Goal: Information Seeking & Learning: Learn about a topic

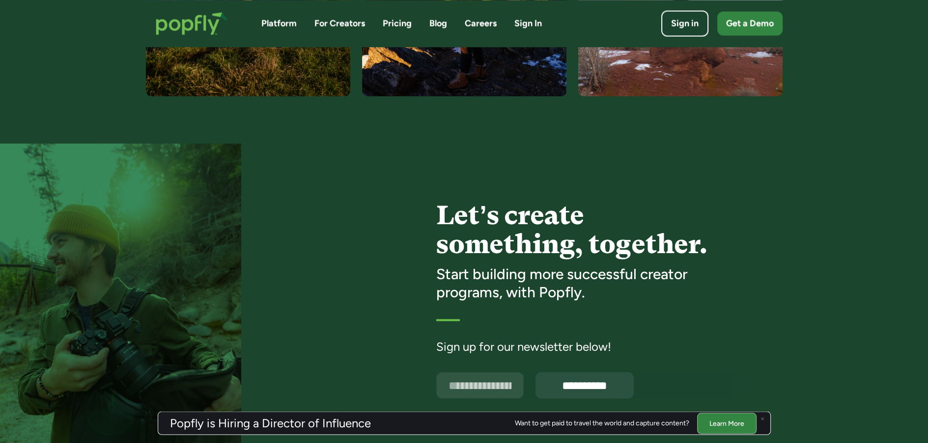
scroll to position [2204, 0]
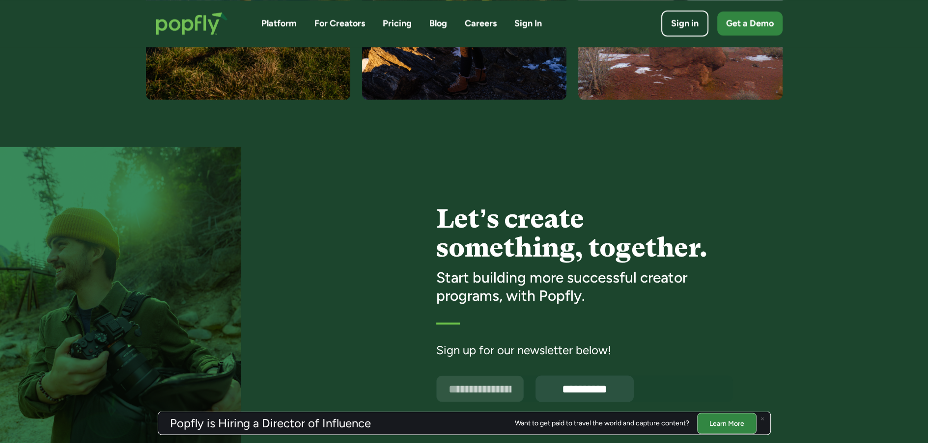
click at [289, 25] on link "Platform" at bounding box center [278, 23] width 35 height 12
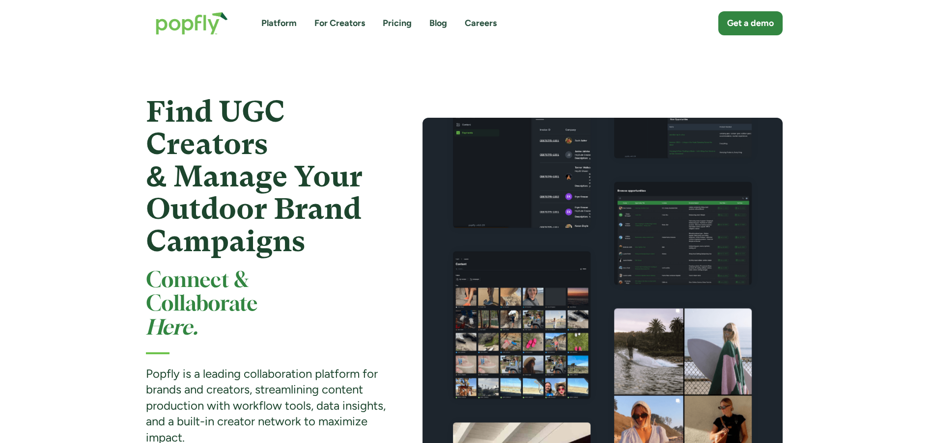
click at [348, 24] on link "For Creators" at bounding box center [339, 23] width 51 height 12
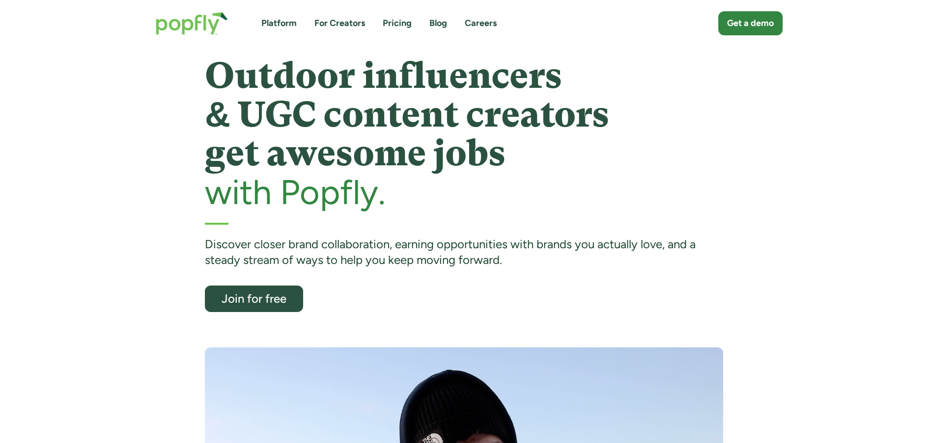
click at [395, 23] on link "Pricing" at bounding box center [396, 23] width 29 height 12
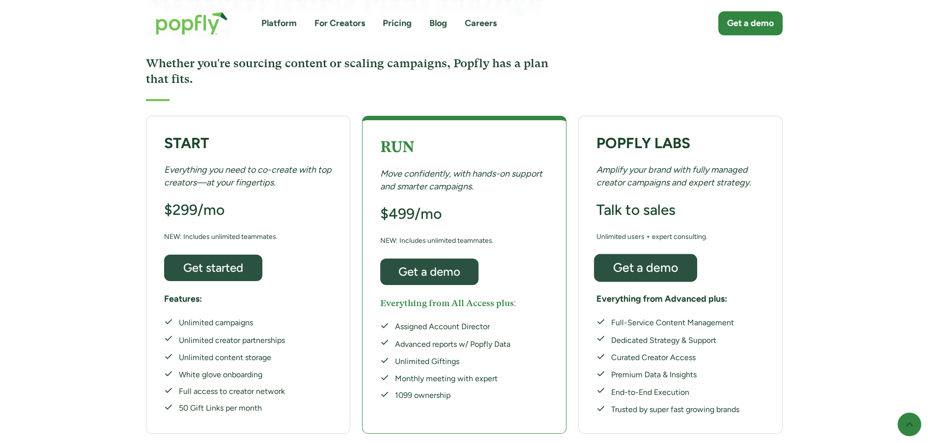
scroll to position [147, 0]
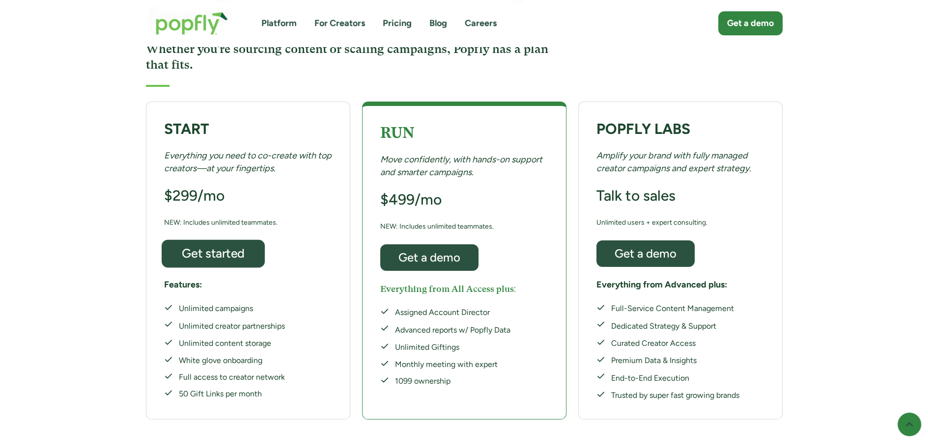
click at [229, 247] on div "Get started" at bounding box center [212, 253] width 84 height 13
